Goal: Complete application form

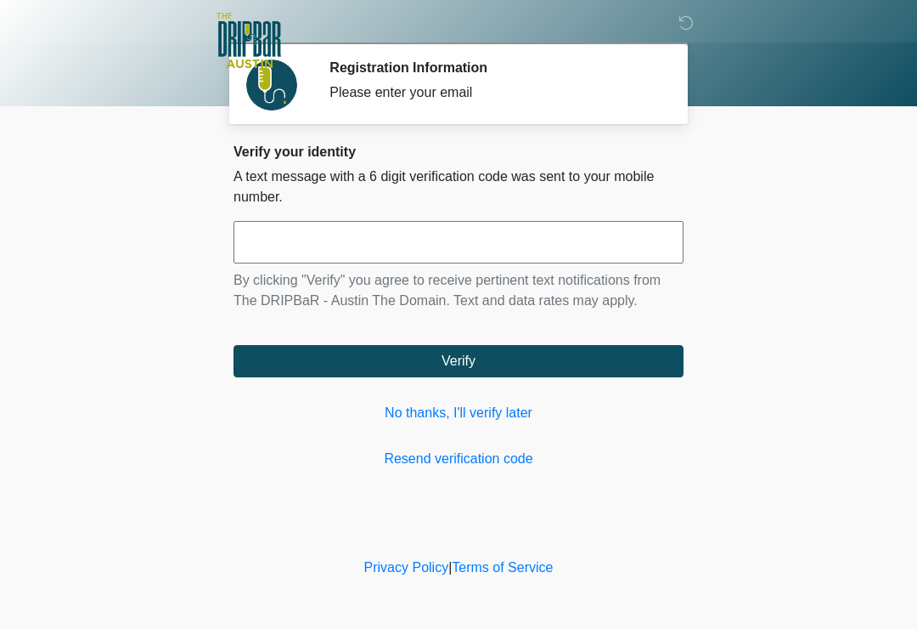
click at [484, 227] on input "text" at bounding box center [459, 242] width 450 height 42
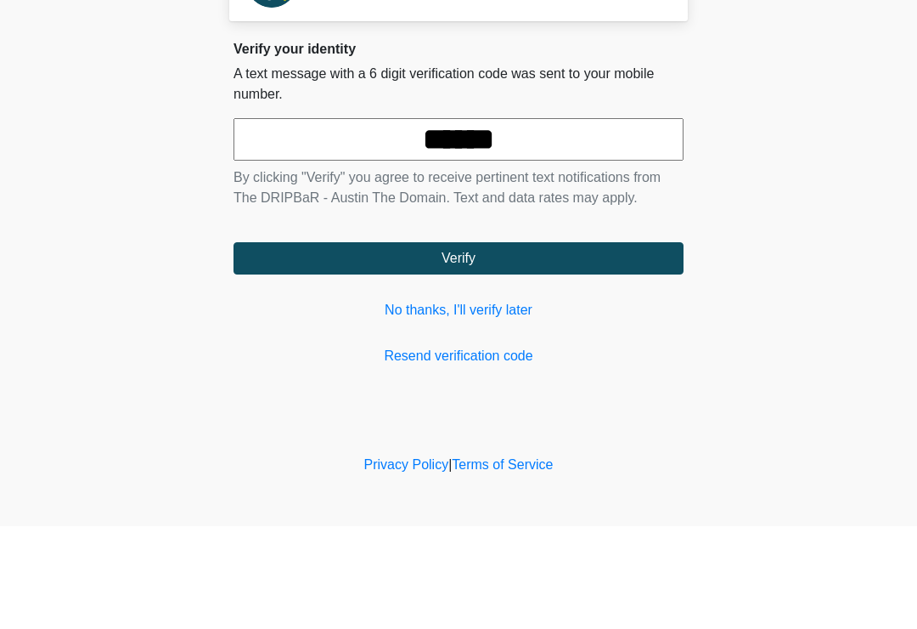
type input "******"
click at [586, 345] on button "Verify" at bounding box center [459, 361] width 450 height 32
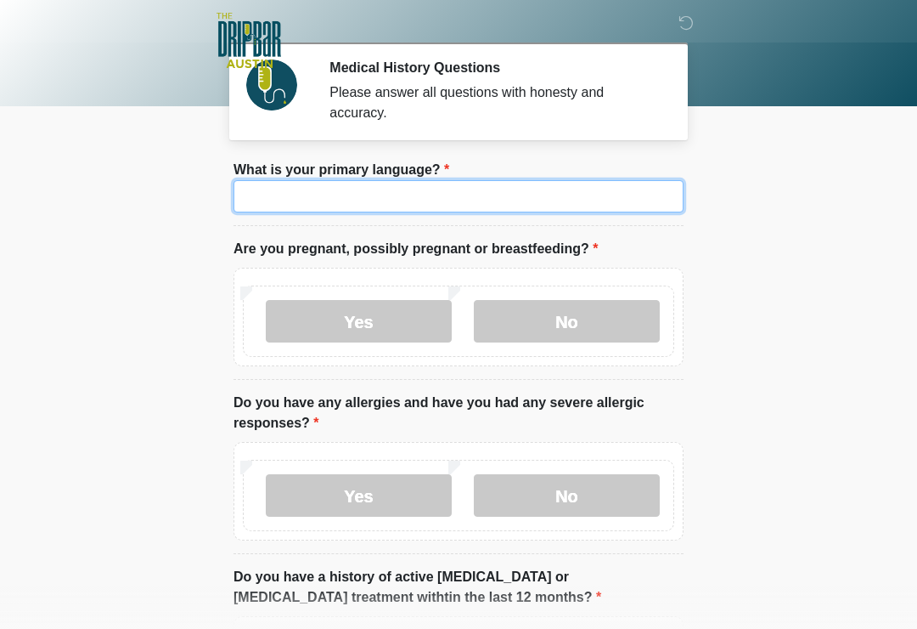
click at [468, 200] on input "What is your primary language?" at bounding box center [459, 196] width 450 height 32
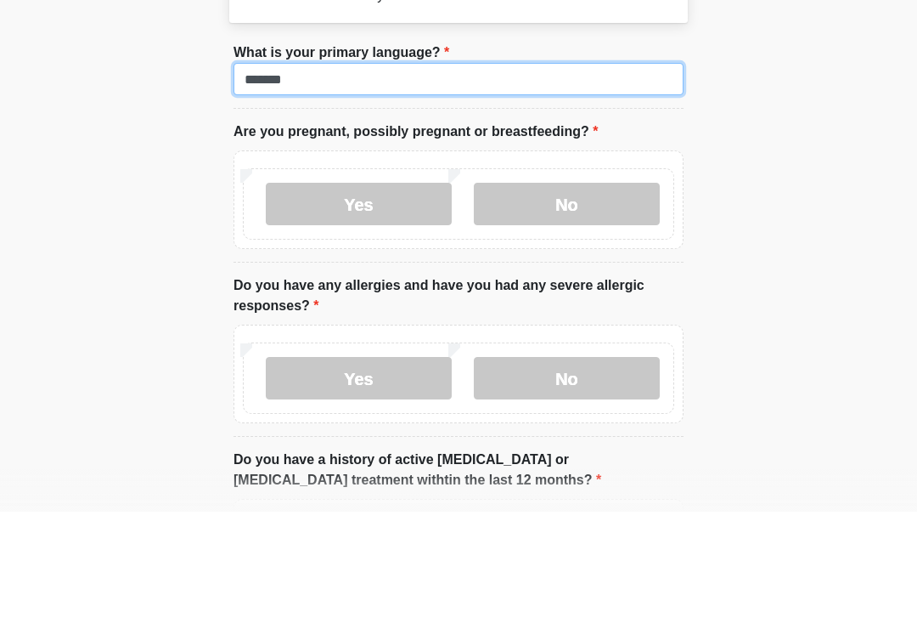
type input "*******"
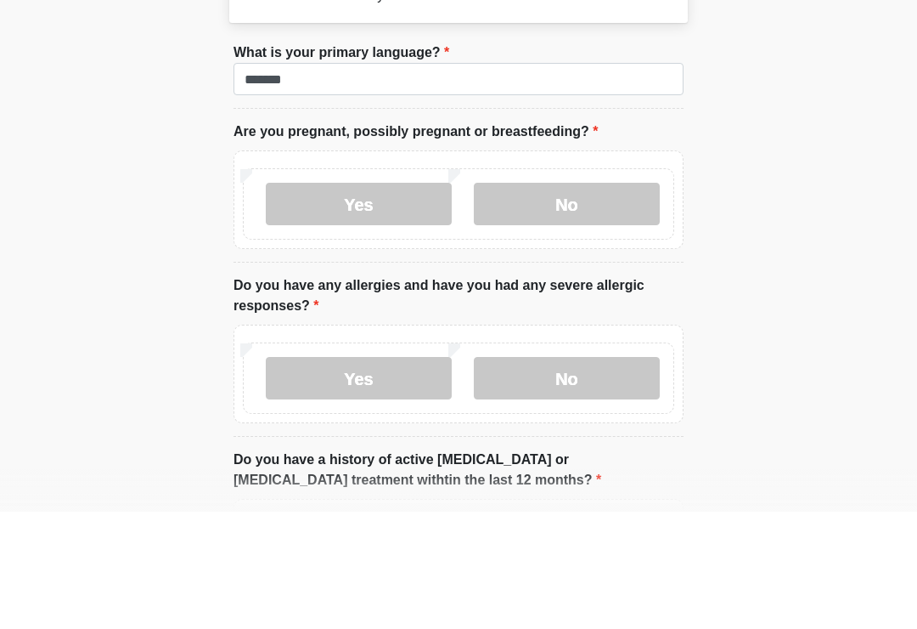
click at [554, 268] on div "Yes No" at bounding box center [459, 317] width 450 height 99
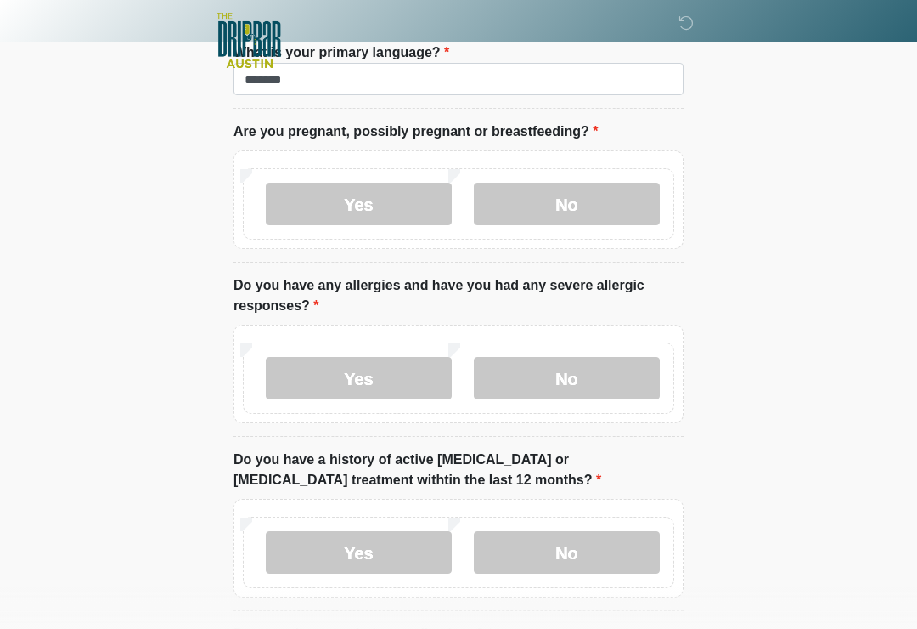
click at [613, 200] on label "No" at bounding box center [567, 204] width 186 height 42
click at [584, 378] on label "No" at bounding box center [567, 378] width 186 height 42
click at [616, 544] on label "No" at bounding box center [567, 552] width 186 height 42
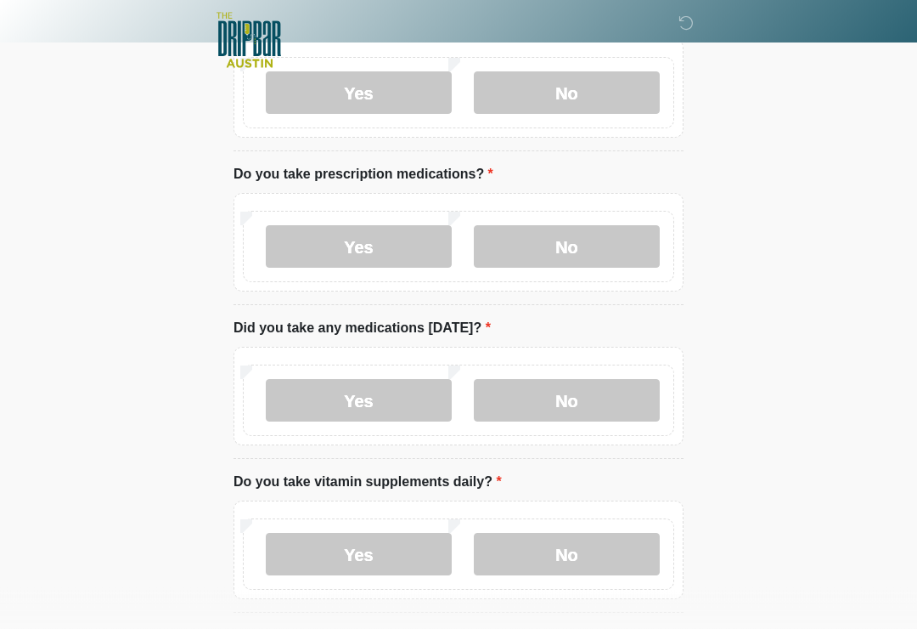
click at [592, 245] on label "No" at bounding box center [567, 247] width 186 height 42
click at [589, 402] on label "No" at bounding box center [567, 400] width 186 height 42
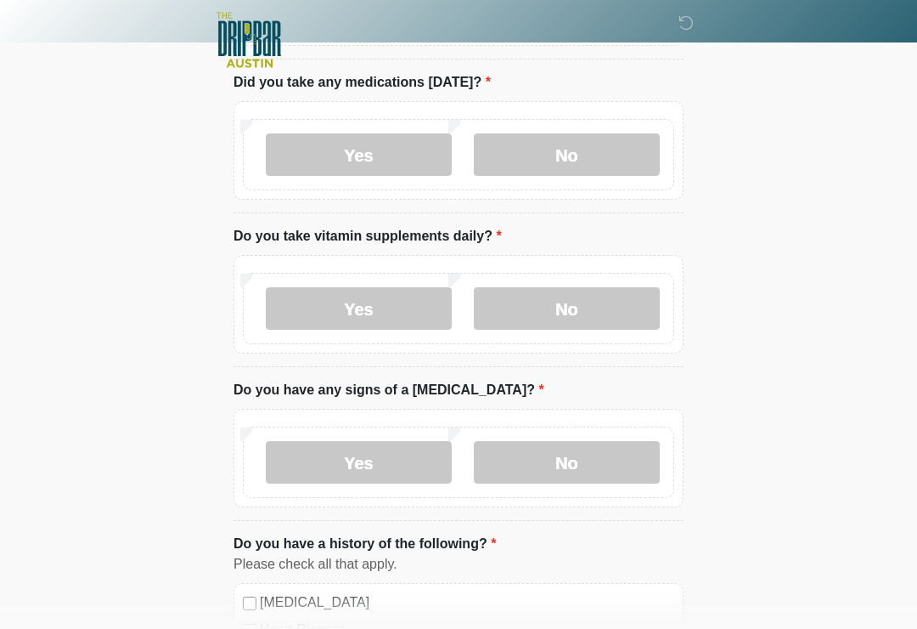
scroll to position [822, 0]
click at [428, 311] on label "Yes" at bounding box center [359, 308] width 186 height 42
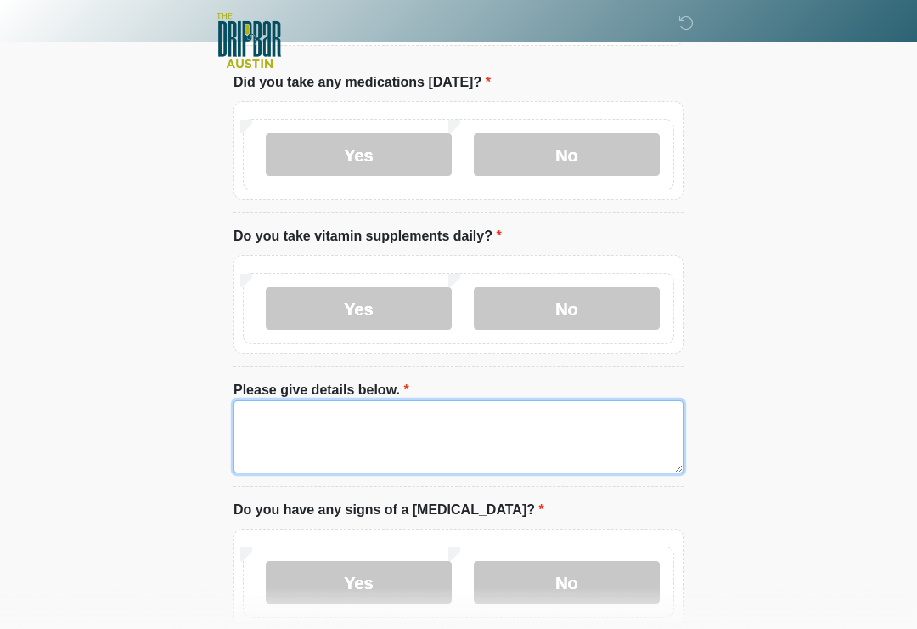
click at [376, 426] on textarea "Please give details below." at bounding box center [459, 436] width 450 height 73
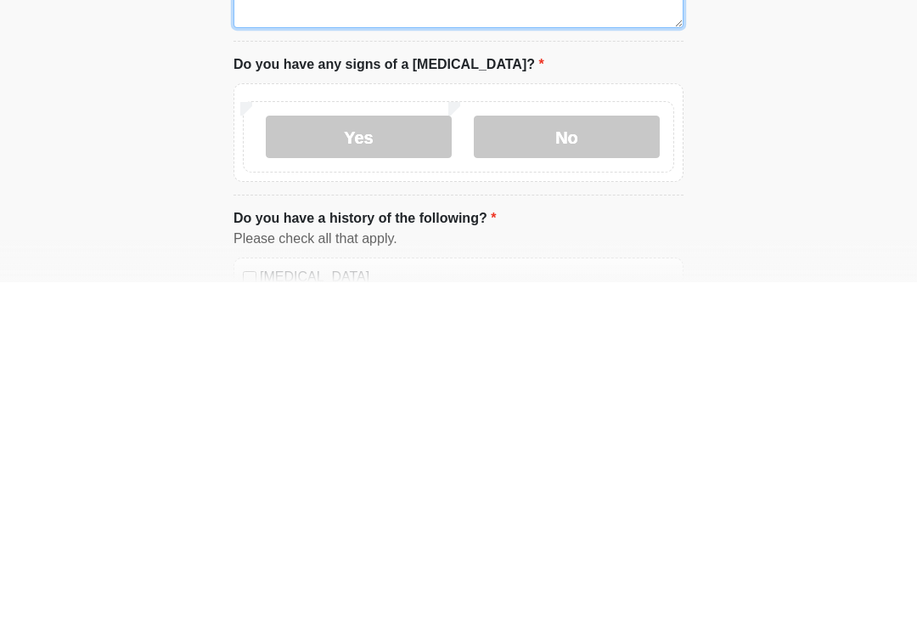
scroll to position [925, 0]
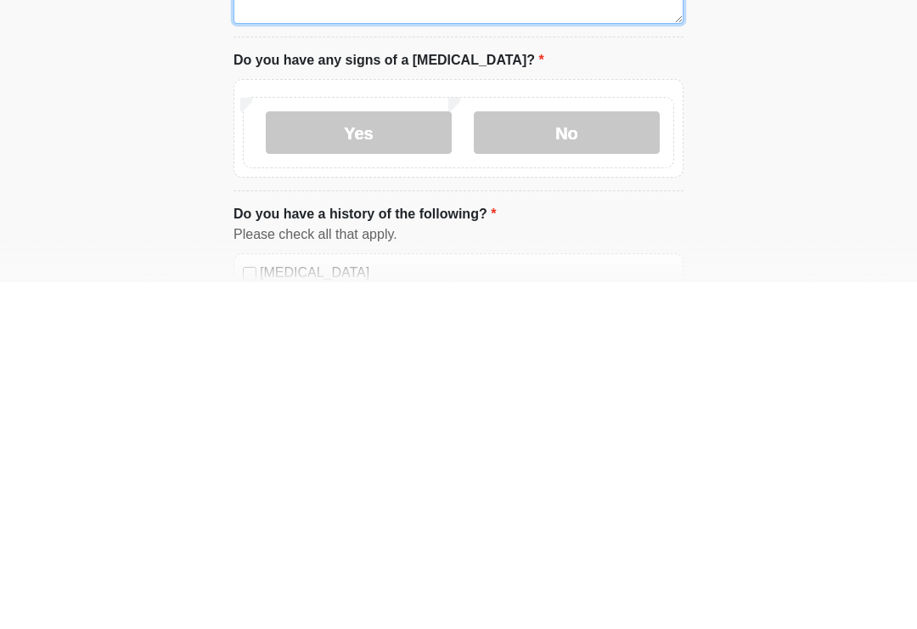
type textarea "*********"
click at [585, 458] on label "No" at bounding box center [567, 479] width 186 height 42
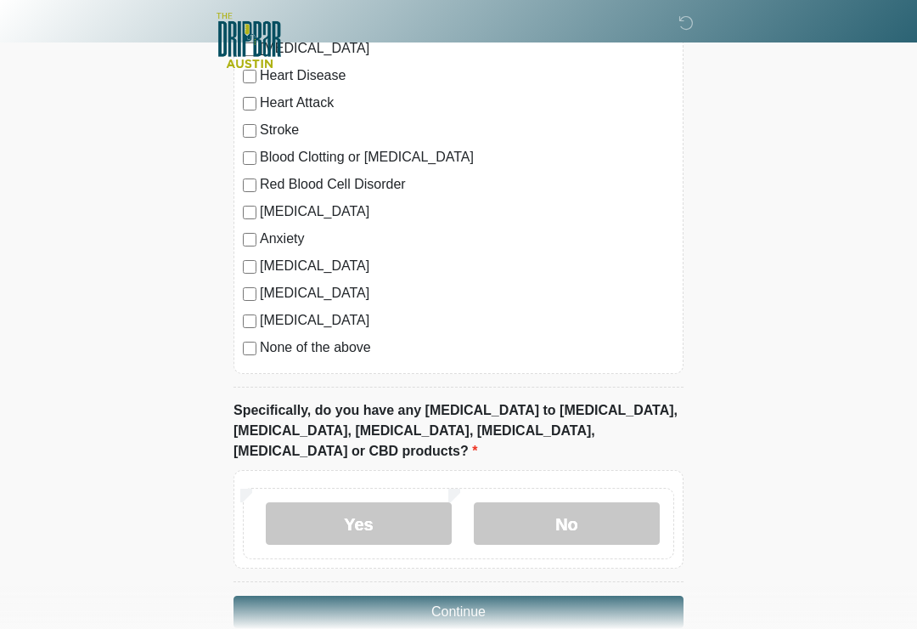
scroll to position [1536, 0]
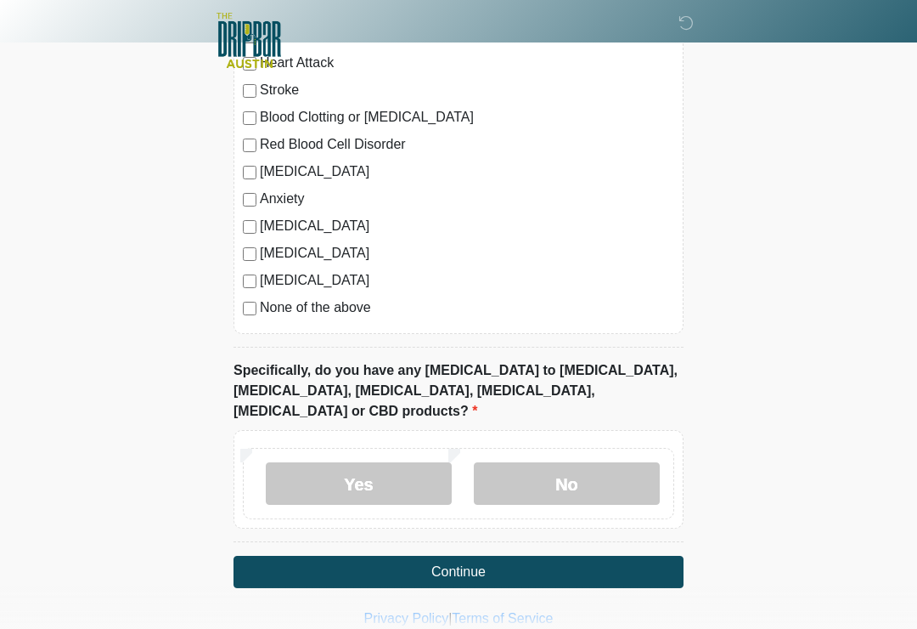
click at [582, 462] on label "No" at bounding box center [567, 483] width 186 height 42
click at [556, 556] on button "Continue" at bounding box center [459, 572] width 450 height 32
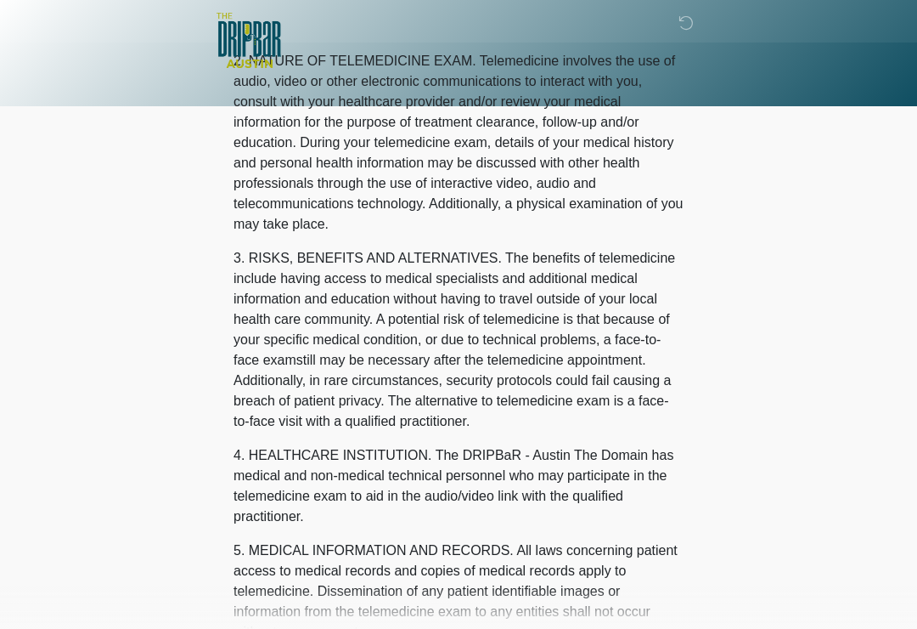
scroll to position [0, 0]
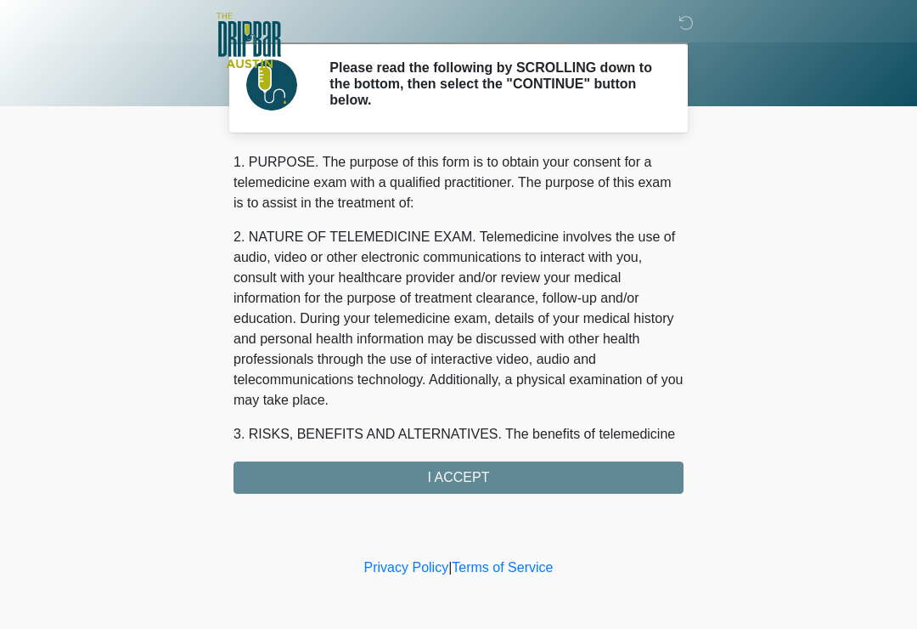
click at [544, 471] on div "1. PURPOSE. The purpose of this form is to obtain your consent for a telemedici…" at bounding box center [459, 322] width 450 height 341
click at [484, 477] on div "1. PURPOSE. The purpose of this form is to obtain your consent for a telemedici…" at bounding box center [459, 322] width 450 height 341
click at [425, 475] on div "1. PURPOSE. The purpose of this form is to obtain your consent for a telemedici…" at bounding box center [459, 322] width 450 height 341
click at [527, 469] on div "1. PURPOSE. The purpose of this form is to obtain your consent for a telemedici…" at bounding box center [459, 322] width 450 height 341
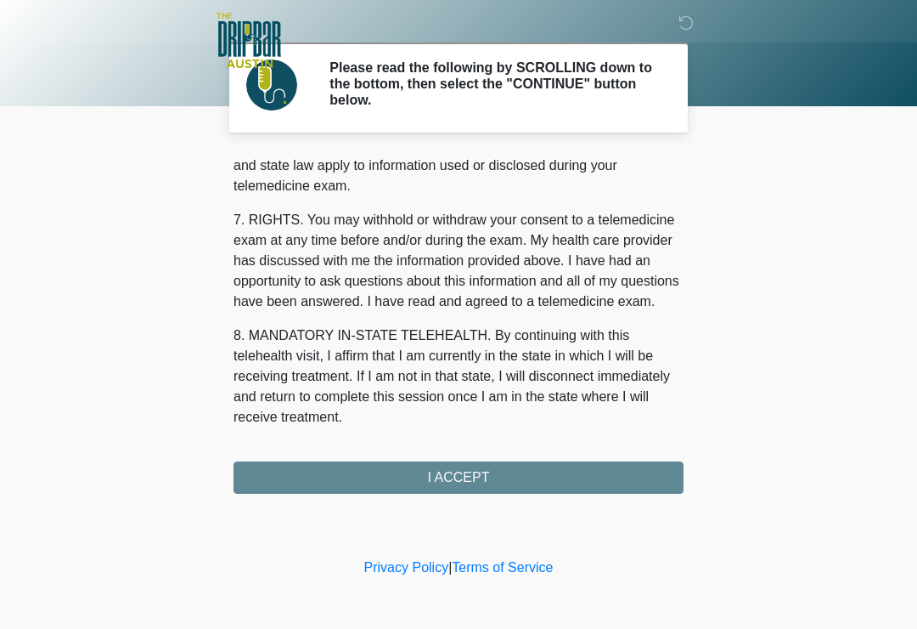
click at [501, 477] on button "I ACCEPT" at bounding box center [459, 477] width 450 height 32
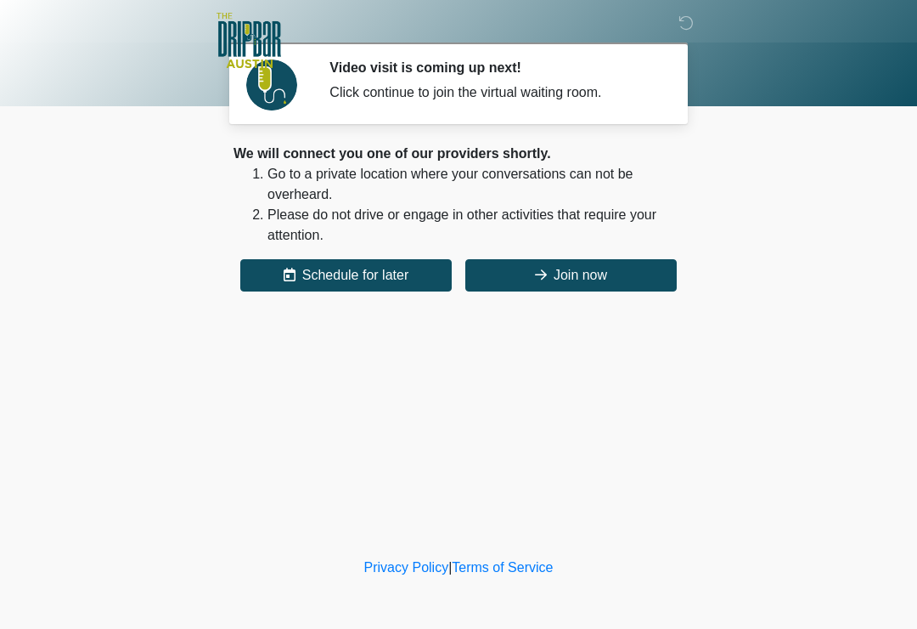
click at [605, 273] on button "Join now" at bounding box center [571, 275] width 212 height 32
